Goal: Communication & Community: Ask a question

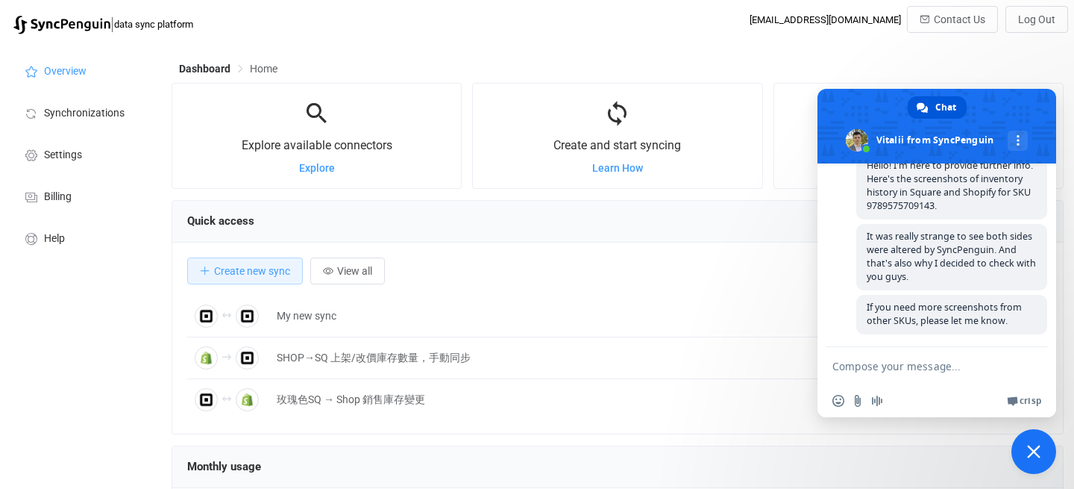
scroll to position [290, 892]
type textarea "Hi! Did the message go through"
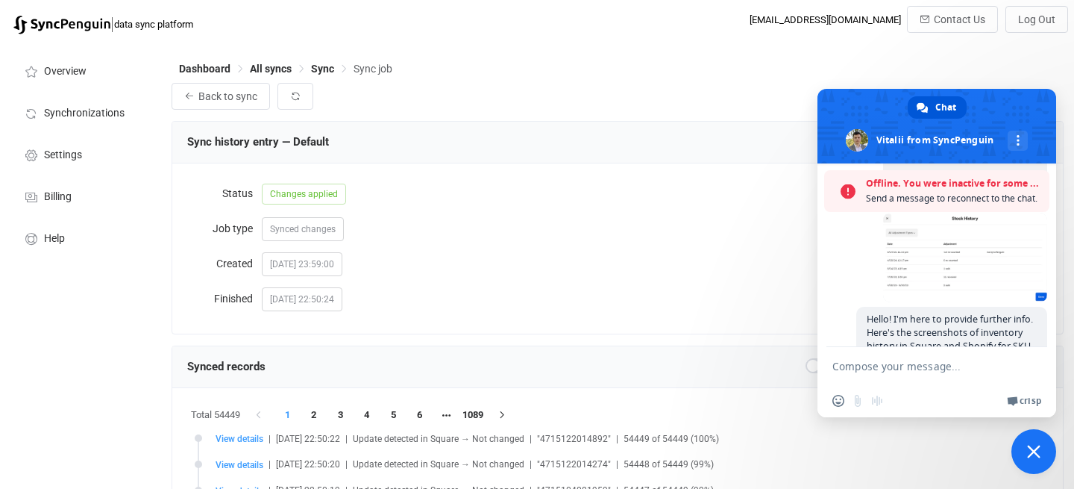
scroll to position [549, 0]
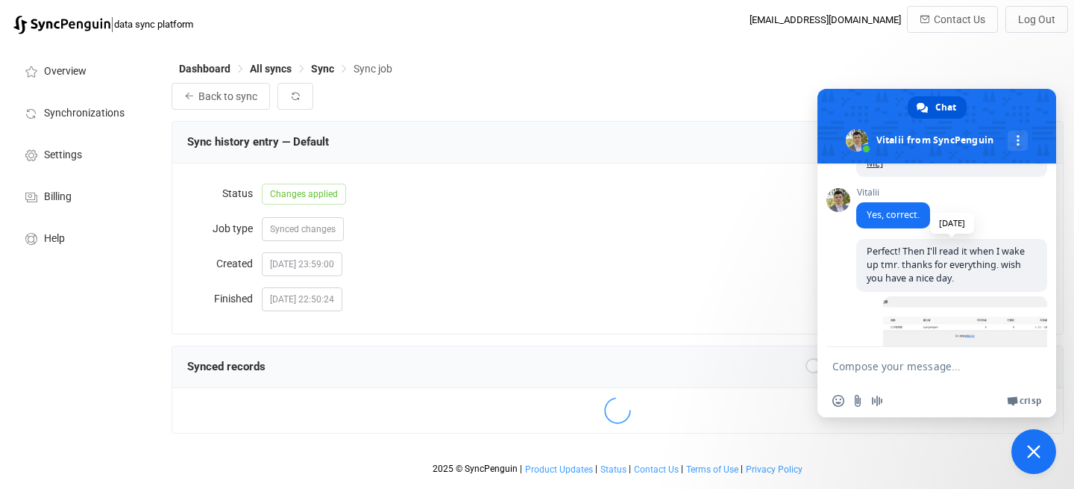
scroll to position [769, 0]
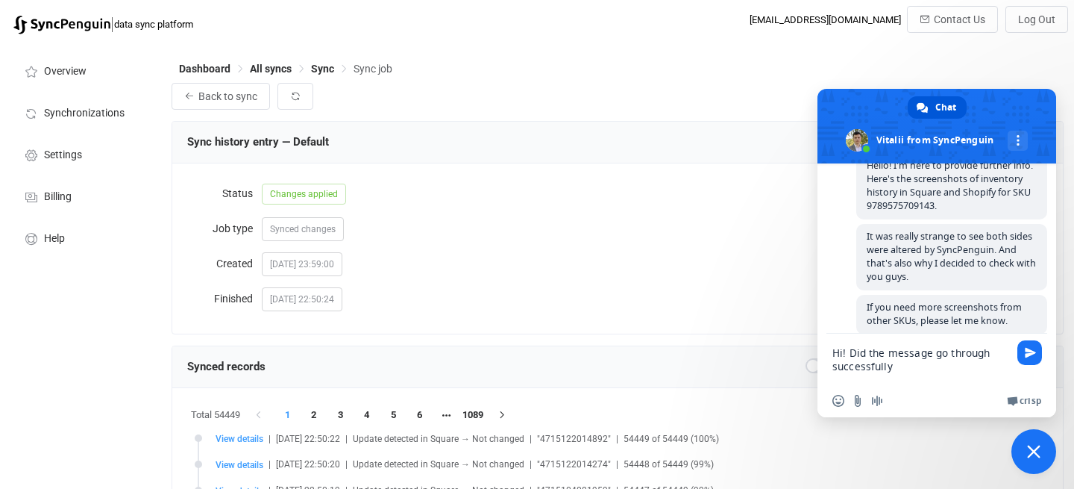
type textarea "Hi! Did the message go through successfully?"
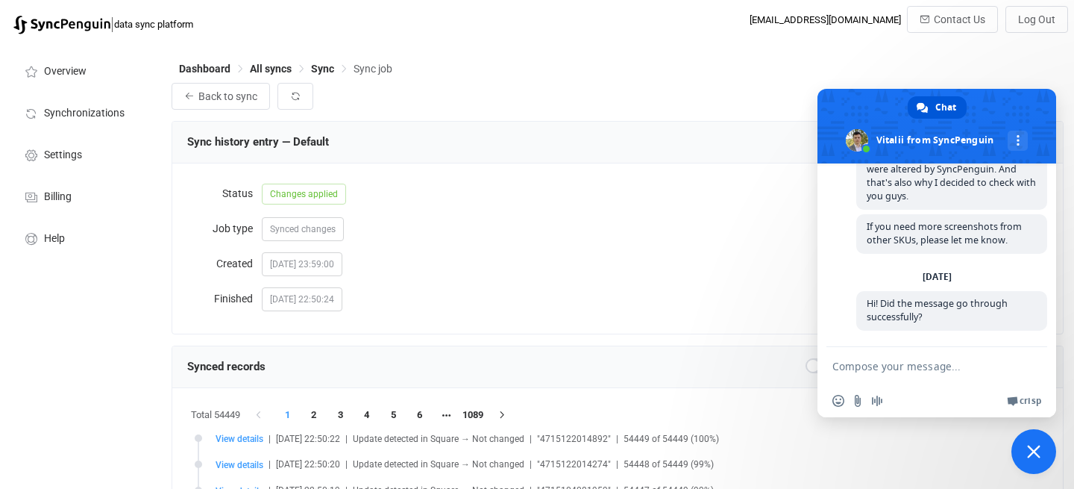
scroll to position [847, 0]
